Goal: Task Accomplishment & Management: Use online tool/utility

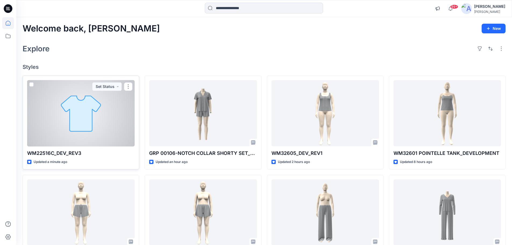
click at [106, 98] on div at bounding box center [80, 113] width 107 height 66
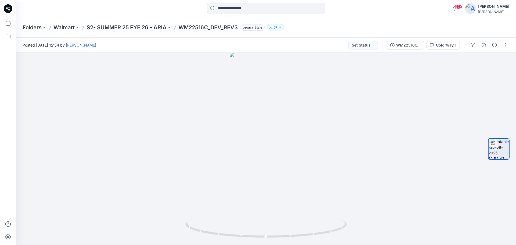
click at [12, 10] on icon at bounding box center [8, 8] width 9 height 9
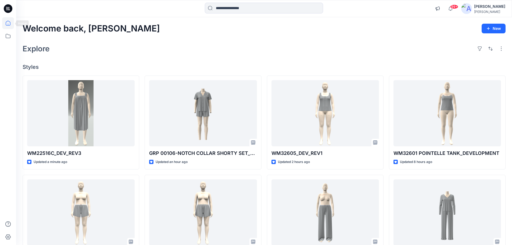
click at [8, 11] on icon at bounding box center [8, 8] width 9 height 9
click at [9, 9] on icon at bounding box center [9, 9] width 2 height 0
click at [8, 9] on icon at bounding box center [8, 8] width 9 height 9
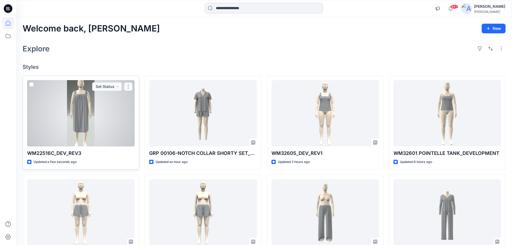
click at [130, 84] on button "button" at bounding box center [128, 86] width 9 height 9
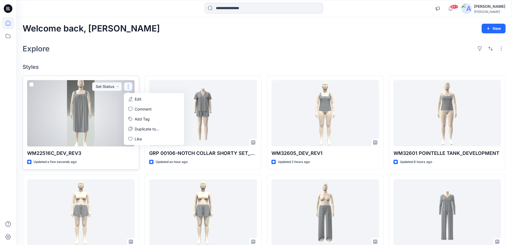
click at [139, 99] on p "Edit" at bounding box center [138, 99] width 7 height 6
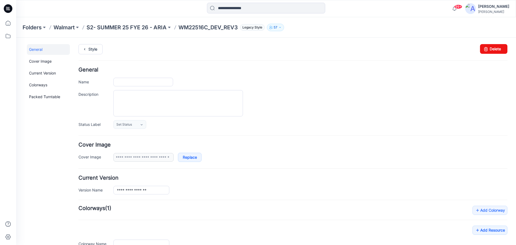
type input "**********"
drag, startPoint x: 488, startPoint y: 49, endPoint x: 295, endPoint y: 56, distance: 192.9
click at [488, 49] on link "Delete" at bounding box center [493, 49] width 27 height 10
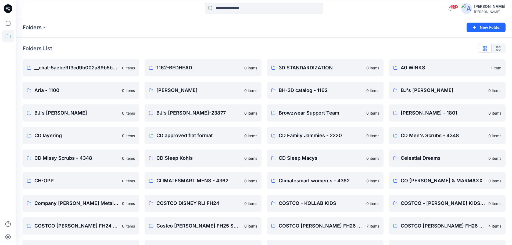
click at [6, 6] on icon at bounding box center [8, 8] width 9 height 9
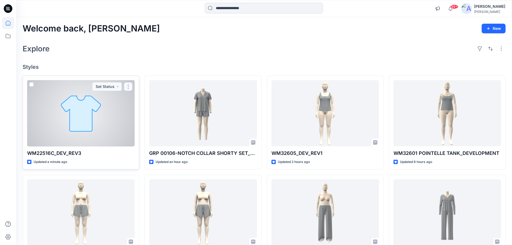
click at [127, 89] on button "button" at bounding box center [128, 86] width 9 height 9
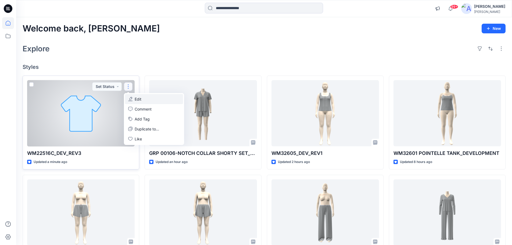
click at [141, 100] on p "Edit" at bounding box center [138, 99] width 7 height 6
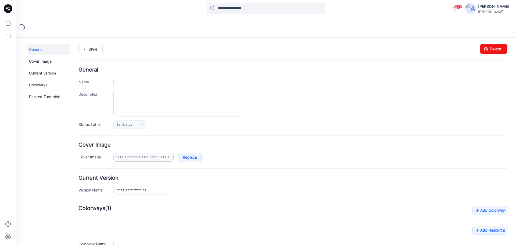
type input "**********"
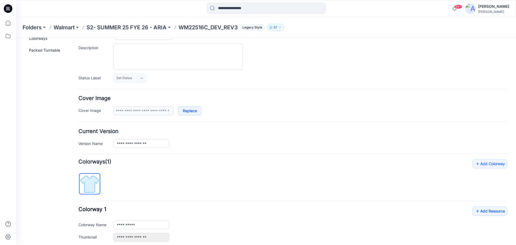
scroll to position [104, 0]
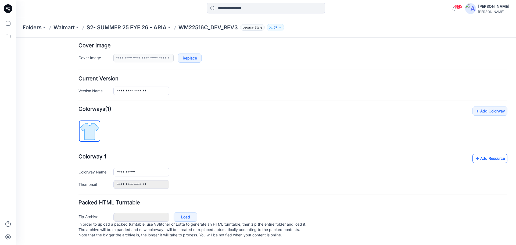
click at [483, 154] on link "Add Resource" at bounding box center [489, 158] width 35 height 9
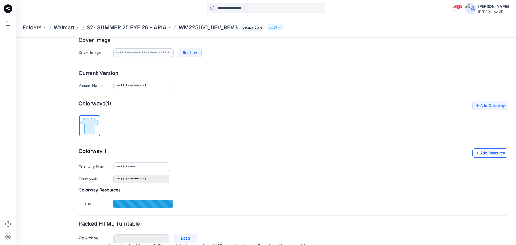
click at [475, 154] on icon at bounding box center [477, 153] width 5 height 9
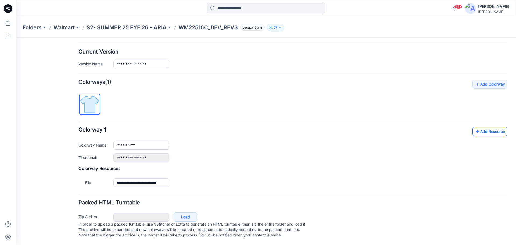
click at [480, 129] on link "Add Resource" at bounding box center [489, 131] width 35 height 9
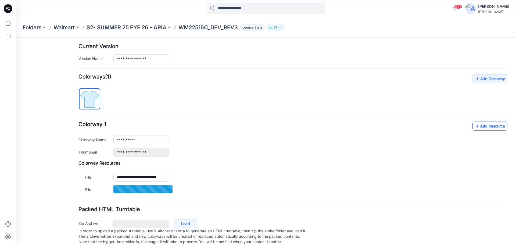
click at [477, 126] on link "Add Resource" at bounding box center [489, 125] width 35 height 9
click at [482, 127] on link "Add Resource" at bounding box center [489, 125] width 35 height 9
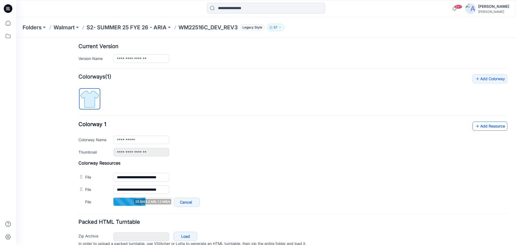
click at [483, 125] on link "Add Resource" at bounding box center [489, 125] width 35 height 9
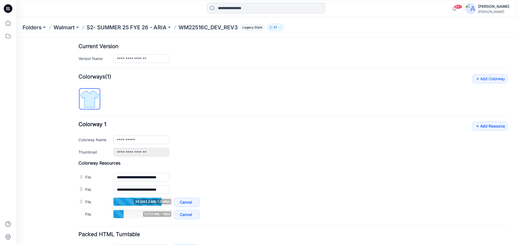
click at [473, 131] on div "**********" at bounding box center [292, 138] width 429 height 35
click at [475, 129] on icon at bounding box center [477, 126] width 5 height 9
click at [483, 127] on link "Add Resource" at bounding box center [489, 125] width 35 height 9
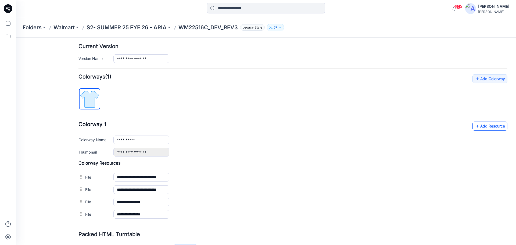
click at [486, 126] on link "Add Resource" at bounding box center [489, 125] width 35 height 9
